Goal: Information Seeking & Learning: Learn about a topic

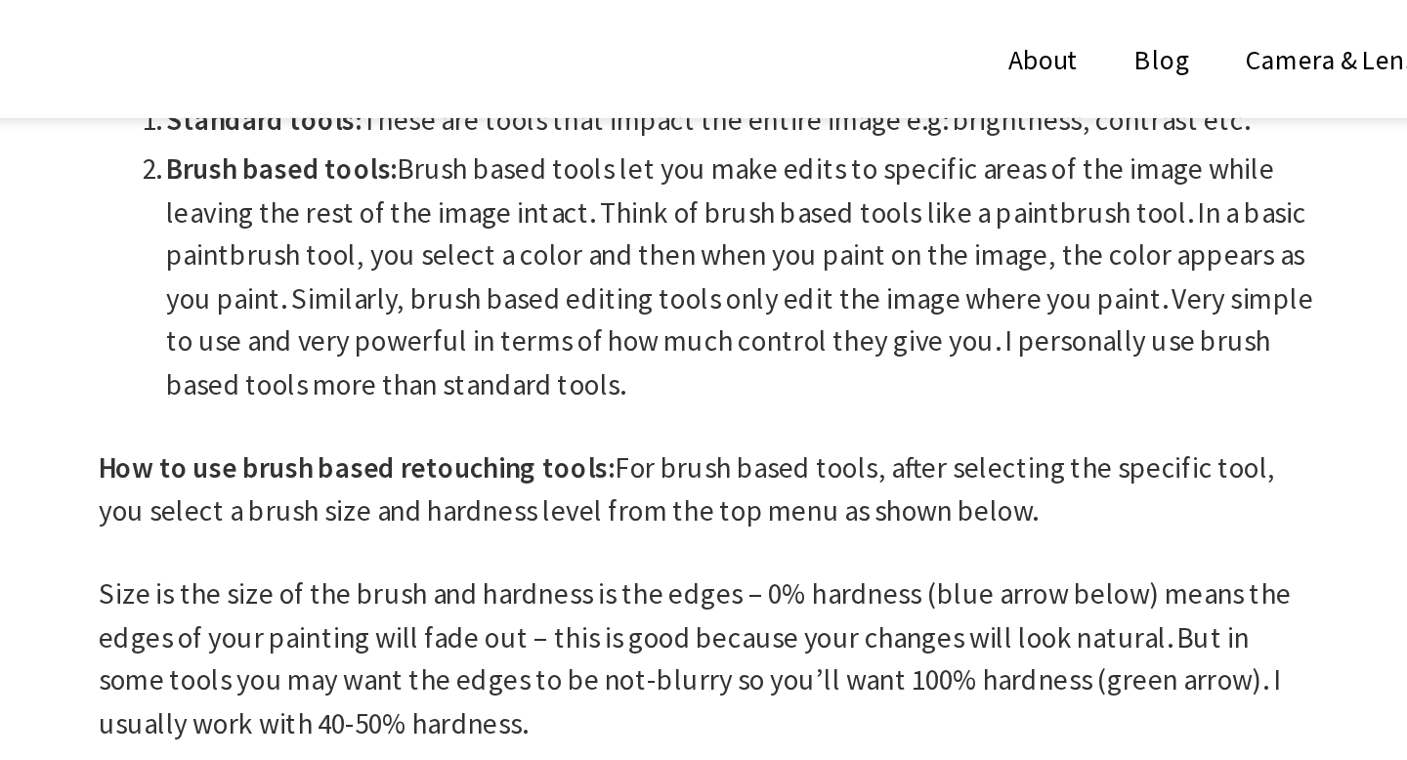
scroll to position [1037, 0]
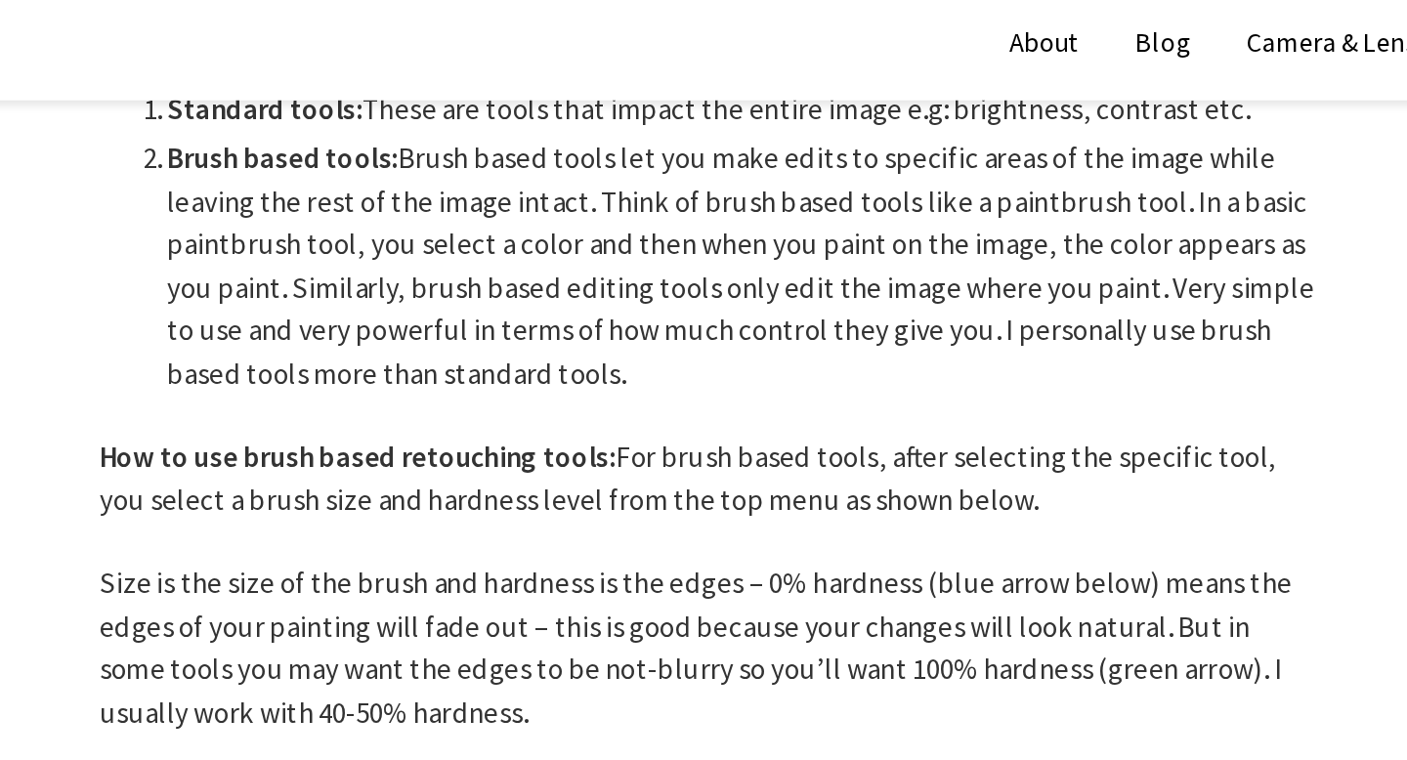
click at [368, 263] on p "How to use brush based retouching tools: For brush based tools, after selecting…" at bounding box center [541, 288] width 703 height 50
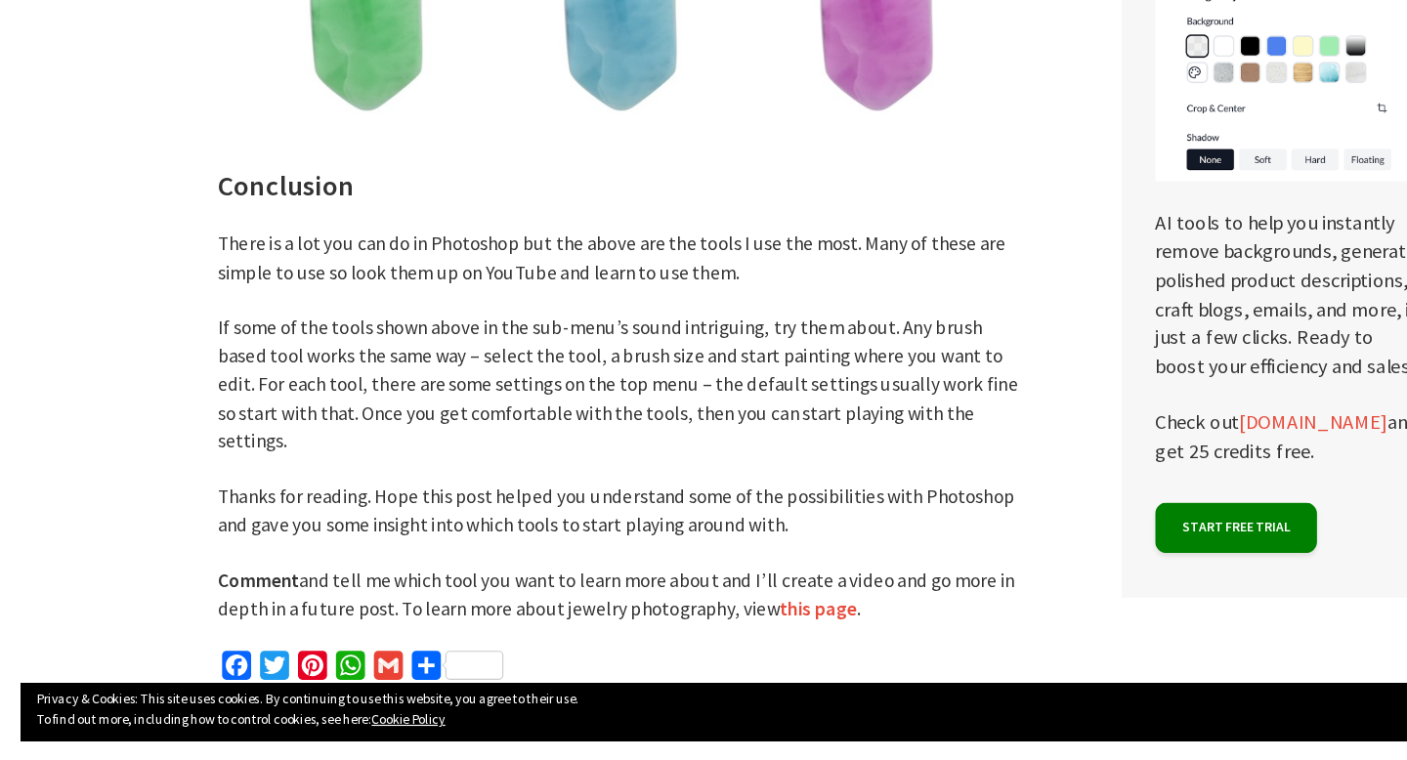
scroll to position [10123, 0]
